Goal: Task Accomplishment & Management: Manage account settings

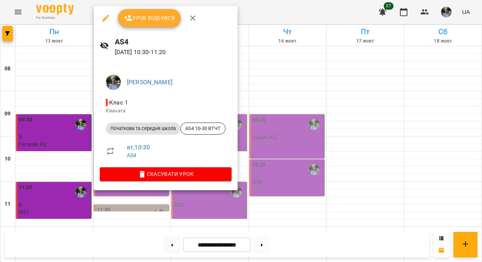
scroll to position [96, 0]
click at [154, 23] on button "Урок відбувся" at bounding box center [149, 18] width 63 height 18
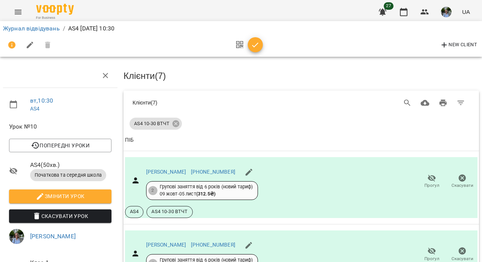
scroll to position [412, 0]
click at [253, 43] on icon "button" at bounding box center [255, 45] width 9 height 9
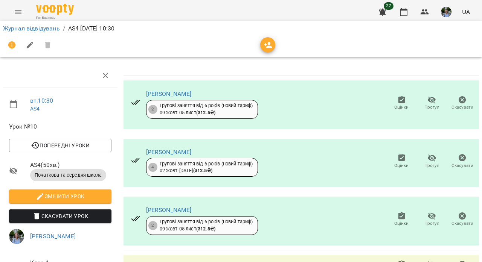
scroll to position [212, 0]
click at [38, 27] on link "Журнал відвідувань" at bounding box center [31, 28] width 57 height 7
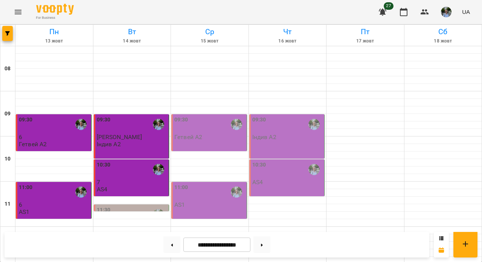
scroll to position [73, 0]
click at [121, 206] on div "11:30" at bounding box center [132, 214] width 71 height 17
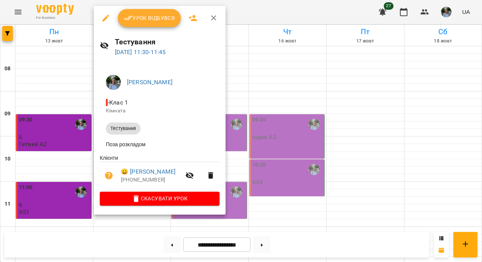
click at [160, 18] on span "Урок відбувся" at bounding box center [149, 18] width 51 height 9
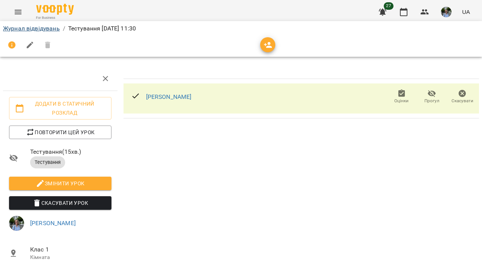
click at [34, 28] on link "Журнал відвідувань" at bounding box center [31, 28] width 57 height 7
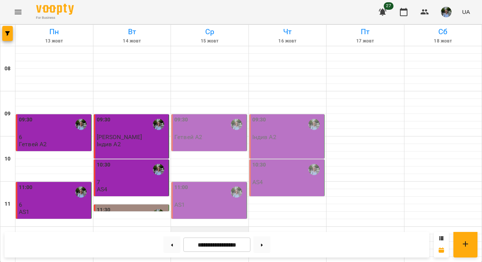
scroll to position [267, 0]
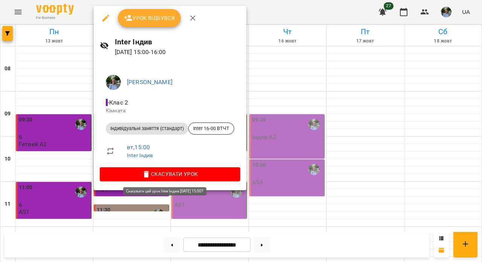
click at [170, 175] on span "Скасувати Урок" at bounding box center [170, 174] width 128 height 9
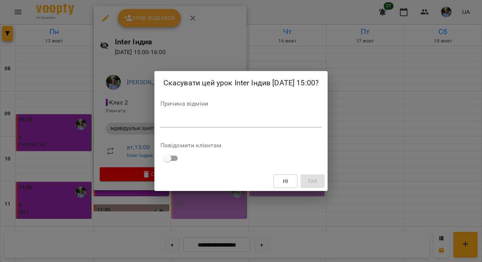
click at [169, 122] on textarea at bounding box center [240, 121] width 161 height 7
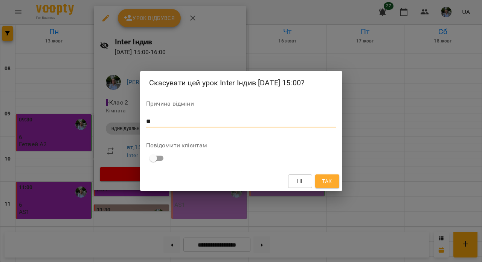
type textarea "*"
type textarea "**********"
click at [324, 185] on span "Так" at bounding box center [327, 181] width 10 height 9
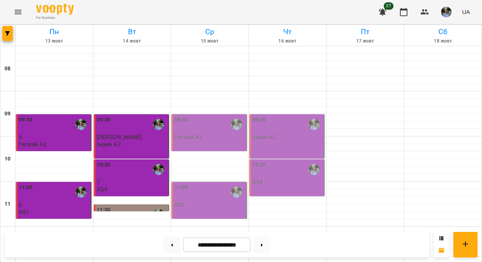
scroll to position [53, 0]
